Goal: Information Seeking & Learning: Learn about a topic

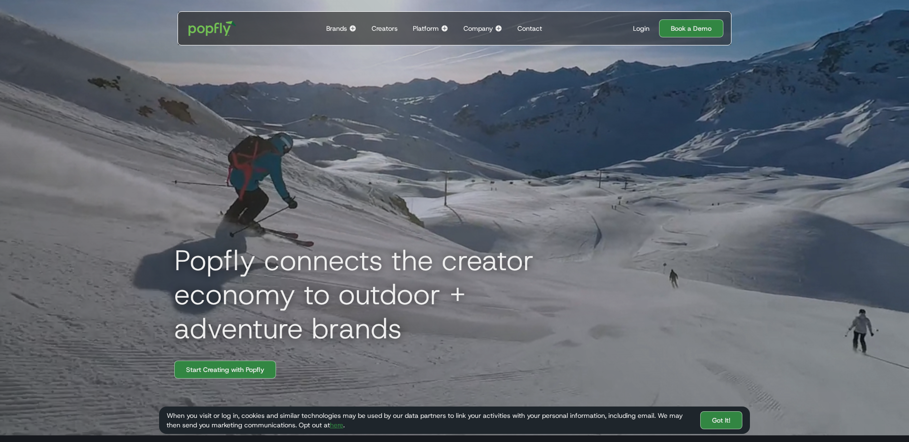
click at [351, 28] on img at bounding box center [353, 29] width 8 height 8
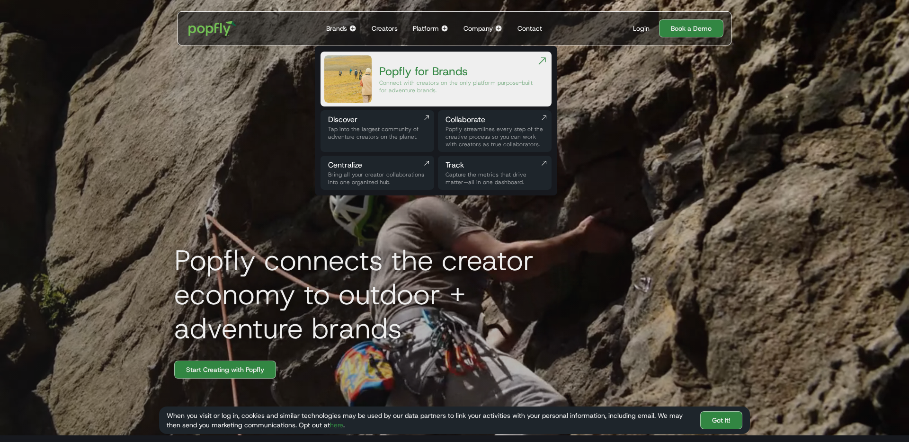
click at [380, 27] on div "Creators" at bounding box center [385, 28] width 26 height 9
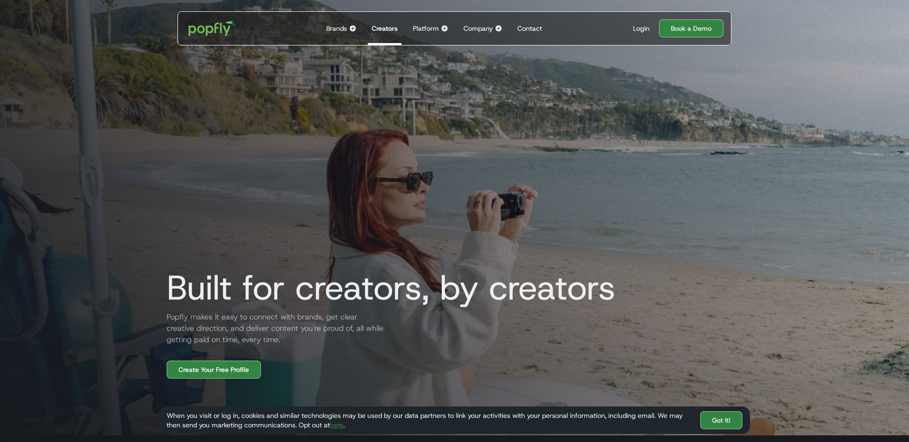
click at [471, 26] on div "Company" at bounding box center [478, 28] width 29 height 9
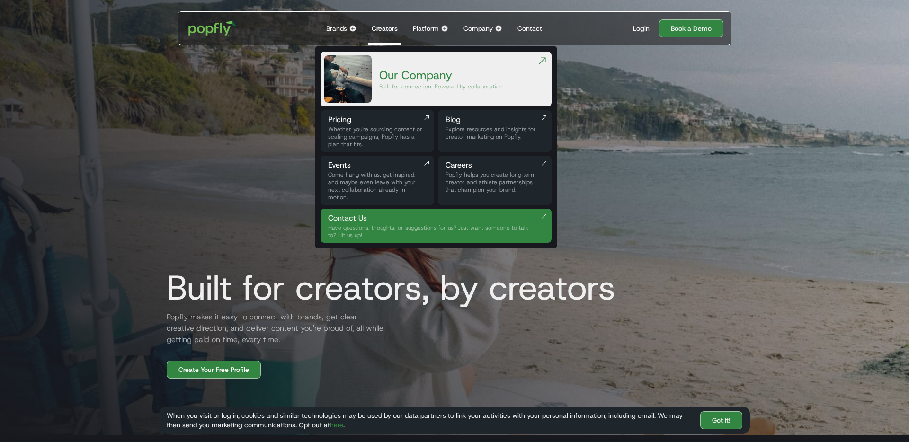
click at [505, 172] on div "Popfly helps you create long‑term creator and athlete partnerships that champio…" at bounding box center [495, 182] width 98 height 23
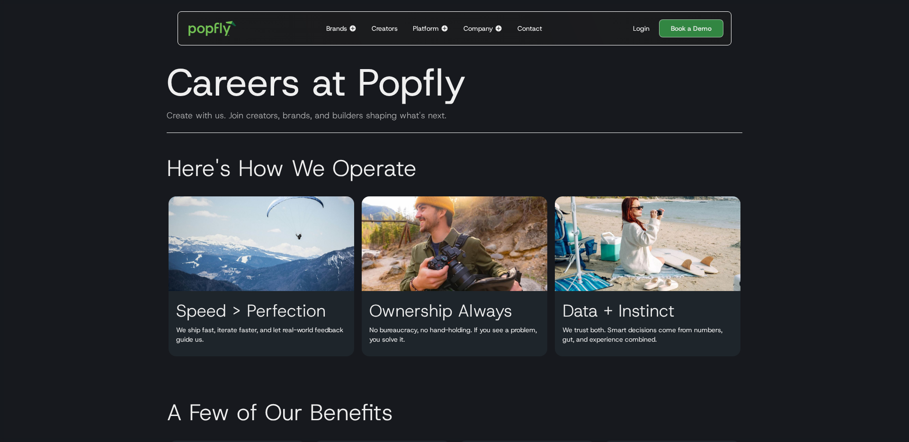
click at [435, 24] on div "Platform" at bounding box center [426, 28] width 26 height 9
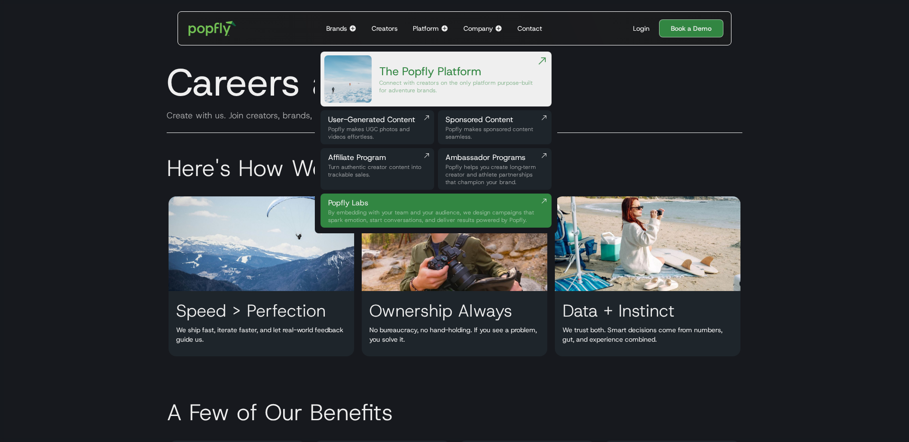
click at [462, 25] on div "Company Back to main menu Our Company Built for connection. Powered by collabor…" at bounding box center [483, 28] width 46 height 33
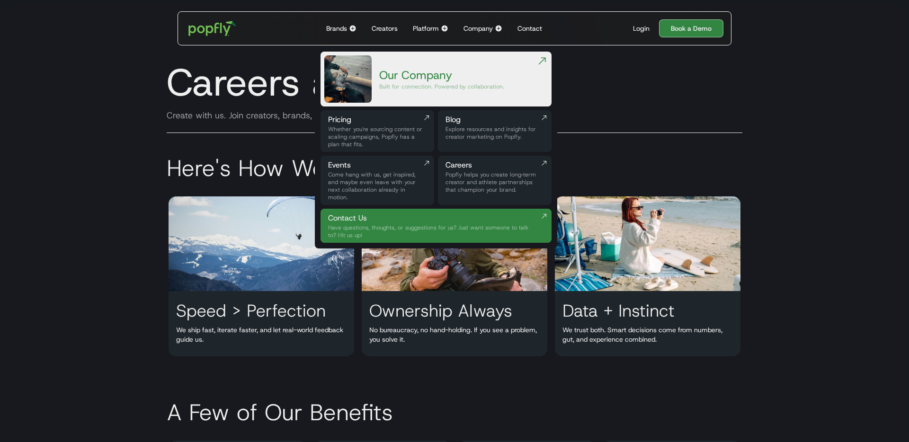
click at [619, 255] on img at bounding box center [648, 243] width 186 height 95
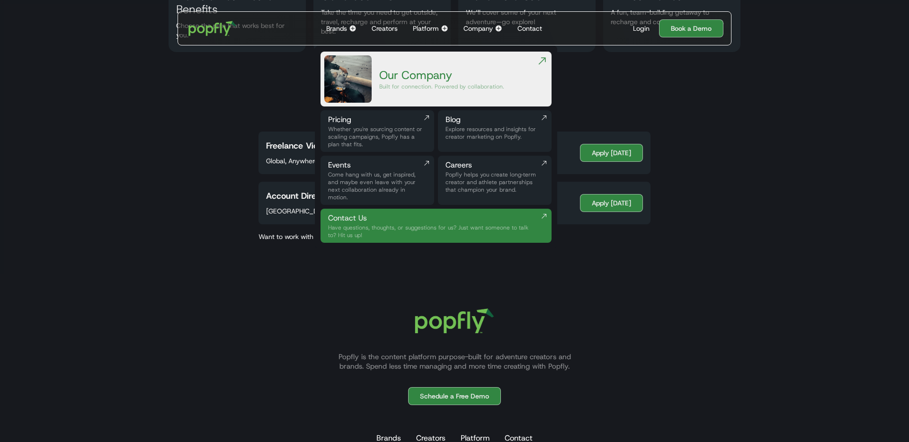
scroll to position [529, 0]
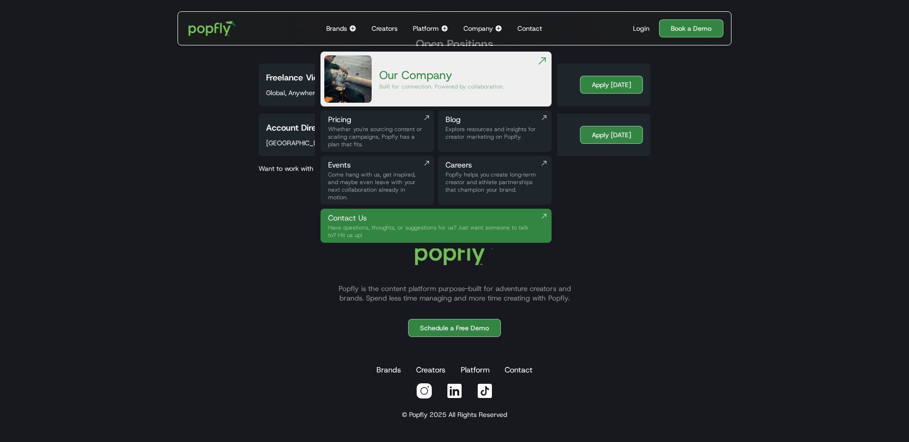
click at [611, 253] on div "Popfly is the content platform purpose-built for adventure creators and brands.…" at bounding box center [454, 319] width 591 height 181
